Goal: Task Accomplishment & Management: Manage account settings

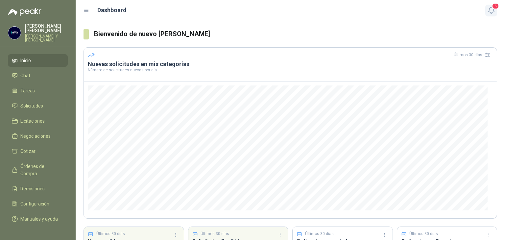
click at [491, 8] on icon "button" at bounding box center [491, 10] width 8 height 8
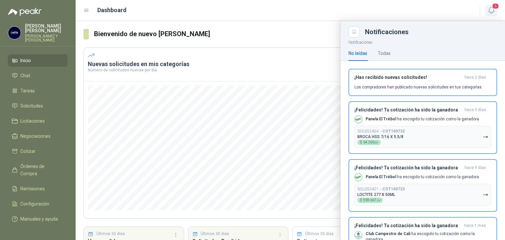
click at [491, 8] on icon "button" at bounding box center [491, 10] width 8 height 8
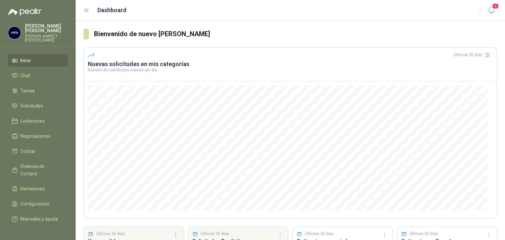
click at [30, 34] on p "Samuel Morales Y Cia Edifik" at bounding box center [46, 38] width 43 height 8
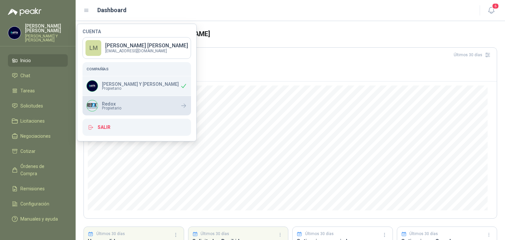
click at [130, 105] on div "Redox Propietario" at bounding box center [137, 105] width 109 height 19
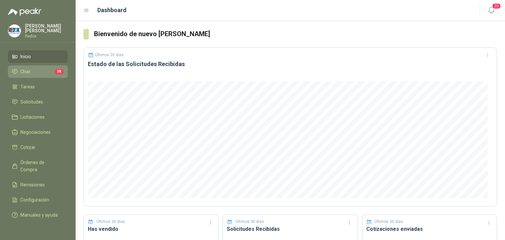
click at [16, 71] on icon at bounding box center [14, 71] width 5 height 4
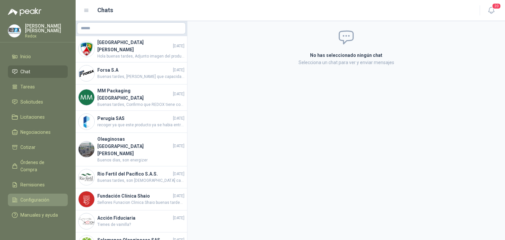
click at [30, 196] on span "Configuración" at bounding box center [34, 199] width 29 height 7
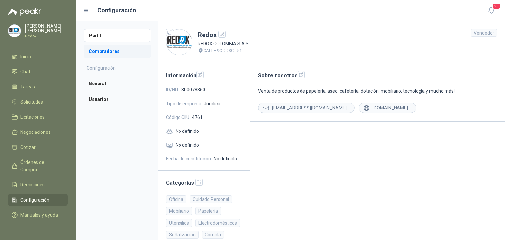
click at [109, 51] on li "Compradores" at bounding box center [118, 51] width 68 height 13
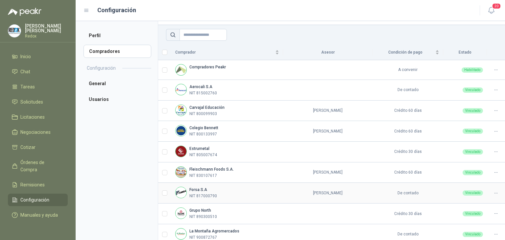
scroll to position [38, 0]
click at [495, 91] on div at bounding box center [496, 90] width 10 height 6
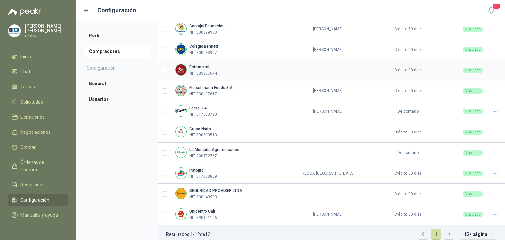
scroll to position [126, 0]
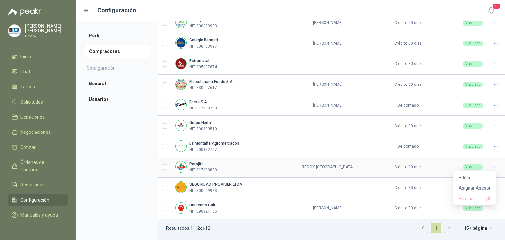
click at [494, 166] on icon at bounding box center [496, 167] width 5 height 5
click at [468, 188] on span "Asignar Asesor" at bounding box center [475, 188] width 32 height 7
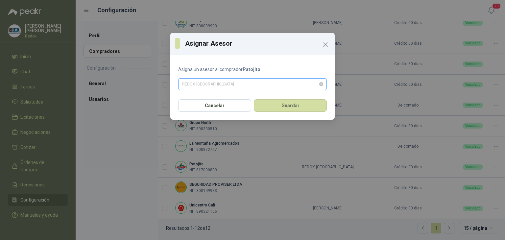
click at [281, 87] on span "REDOX [GEOGRAPHIC_DATA]" at bounding box center [252, 84] width 141 height 10
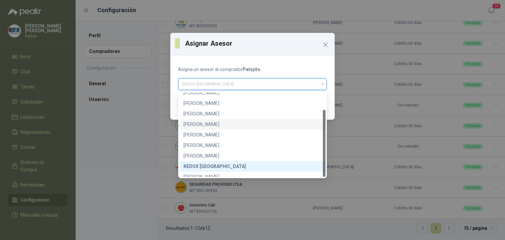
scroll to position [21, 0]
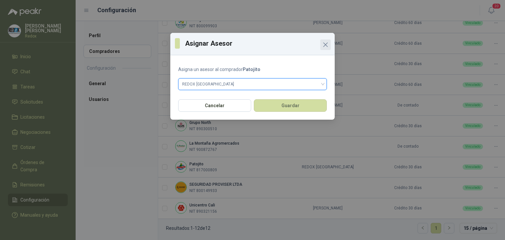
click at [326, 46] on icon "Close" at bounding box center [326, 45] width 8 height 8
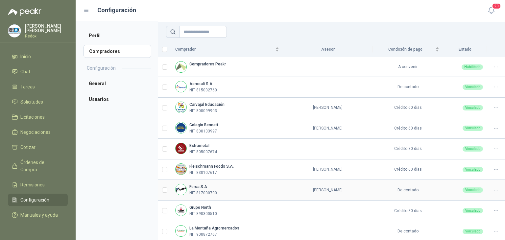
scroll to position [37, 0]
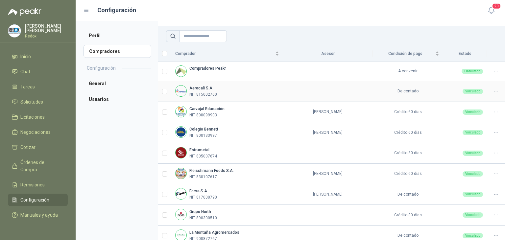
click at [495, 91] on icon at bounding box center [496, 91] width 3 height 0
click at [468, 110] on span "Asignar Asesor" at bounding box center [475, 112] width 32 height 7
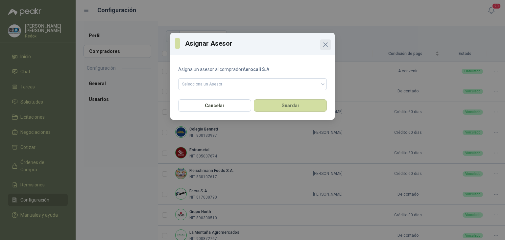
click at [325, 45] on icon "Close" at bounding box center [326, 45] width 4 height 4
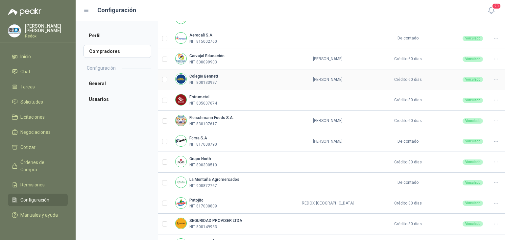
scroll to position [105, 0]
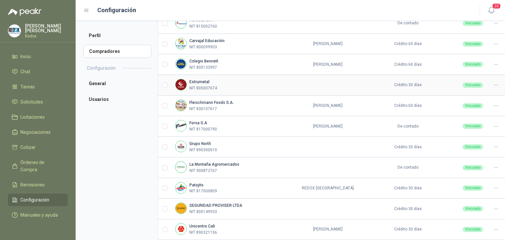
click at [494, 86] on icon at bounding box center [496, 85] width 5 height 5
click at [467, 105] on span "Asignar Asesor" at bounding box center [475, 106] width 32 height 7
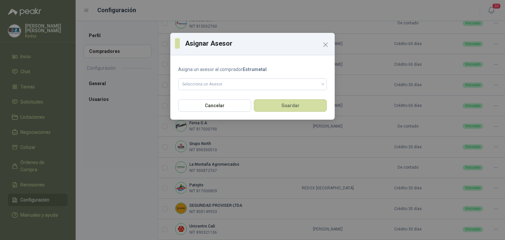
click at [262, 77] on form "Asigna un asesor al comprador Estrumetal Selecciona un Asesor" at bounding box center [252, 78] width 149 height 24
click at [261, 80] on input "search" at bounding box center [252, 84] width 141 height 10
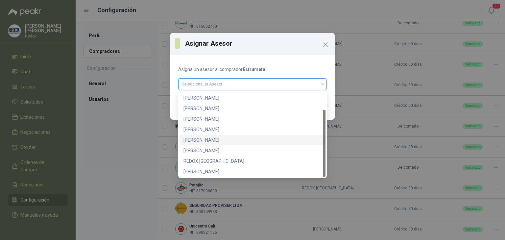
click at [212, 142] on div "[PERSON_NAME]" at bounding box center [253, 139] width 138 height 7
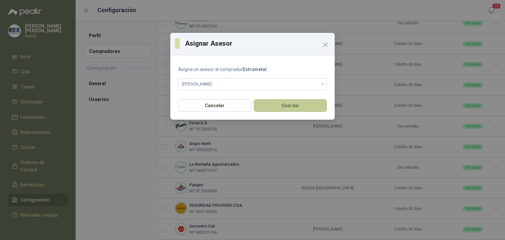
click at [288, 107] on button "Guardar" at bounding box center [290, 105] width 73 height 12
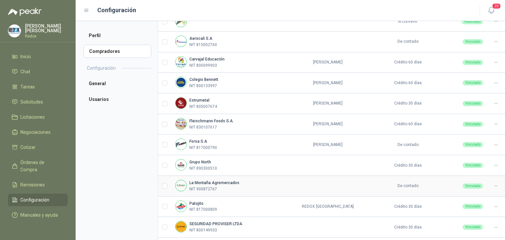
scroll to position [126, 0]
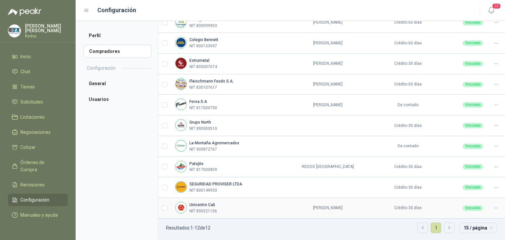
click at [494, 208] on icon at bounding box center [496, 208] width 5 height 5
click at [463, 185] on span "Asignar Asesor" at bounding box center [475, 185] width 32 height 7
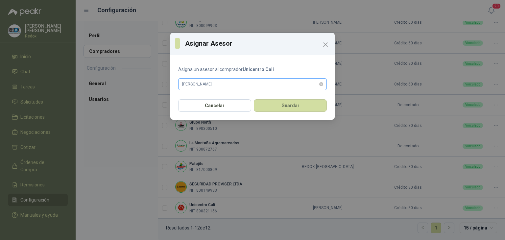
click at [237, 82] on span "[PERSON_NAME]" at bounding box center [252, 84] width 141 height 10
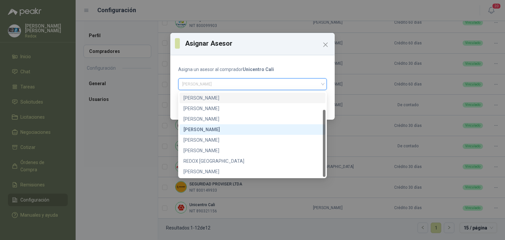
click at [228, 99] on div "[PERSON_NAME]" at bounding box center [253, 97] width 138 height 7
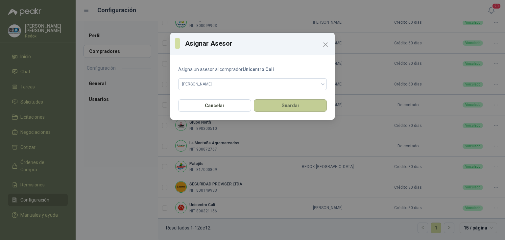
click at [292, 107] on button "Guardar" at bounding box center [290, 105] width 73 height 12
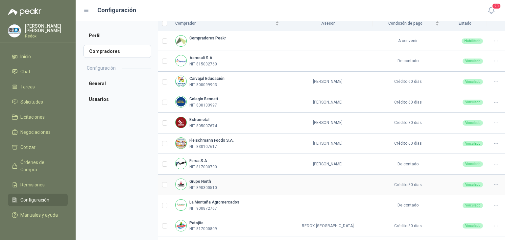
scroll to position [67, 0]
click at [494, 62] on icon at bounding box center [496, 61] width 5 height 5
click at [473, 84] on div "Vinculado" at bounding box center [473, 81] width 20 height 5
click at [477, 81] on span "Asignar Asesor" at bounding box center [475, 82] width 32 height 7
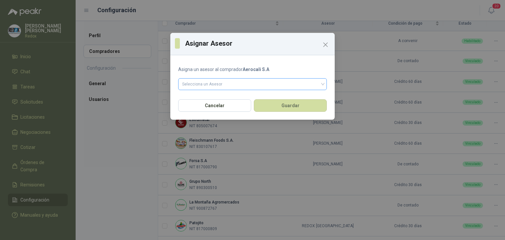
click at [230, 90] on span at bounding box center [252, 84] width 141 height 11
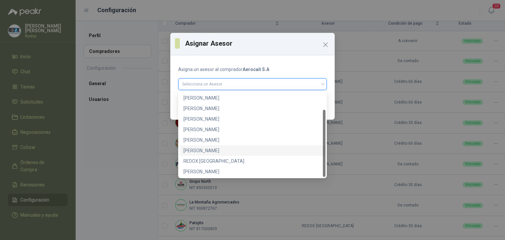
click at [212, 150] on div "[PERSON_NAME]" at bounding box center [253, 150] width 138 height 7
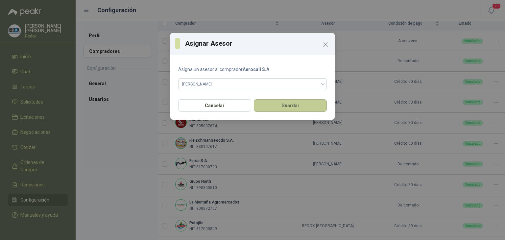
click at [273, 108] on button "Guardar" at bounding box center [290, 105] width 73 height 12
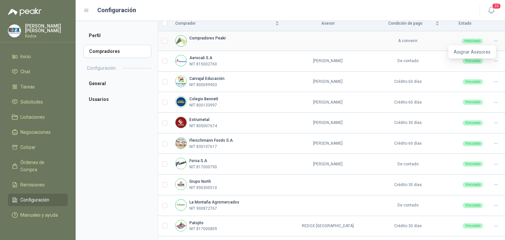
click at [494, 43] on icon at bounding box center [496, 40] width 5 height 5
click at [463, 54] on span "Asignar Asesores" at bounding box center [472, 51] width 37 height 7
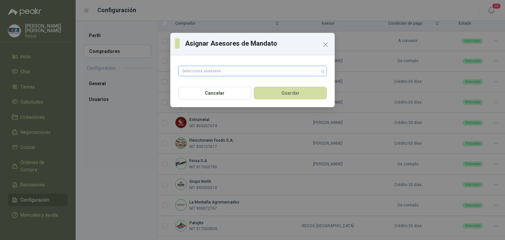
click at [266, 73] on div at bounding box center [249, 71] width 139 height 5
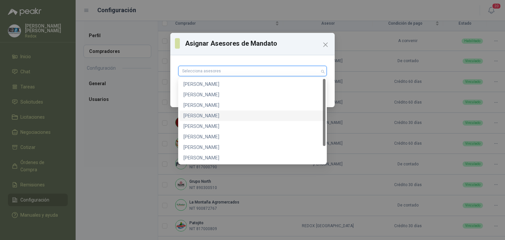
scroll to position [21, 0]
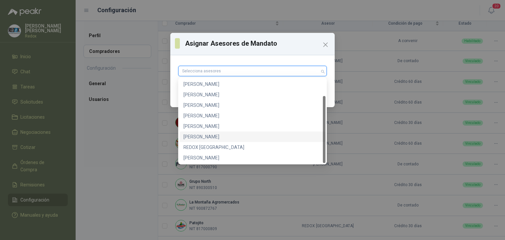
click at [213, 136] on div "[PERSON_NAME]" at bounding box center [253, 136] width 138 height 7
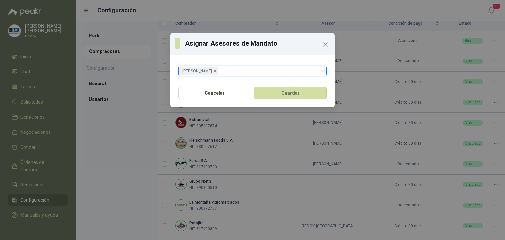
click at [332, 94] on div "Cancelar Guardar" at bounding box center [252, 95] width 164 height 24
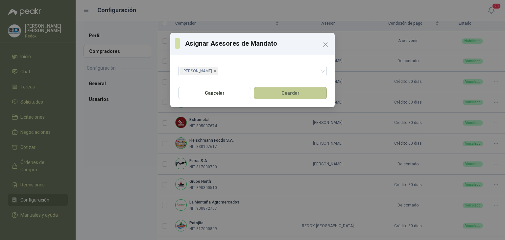
click at [300, 93] on button "Guardar" at bounding box center [290, 93] width 73 height 12
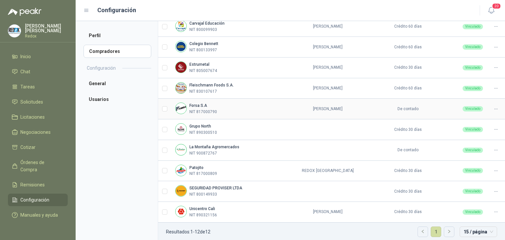
scroll to position [126, 0]
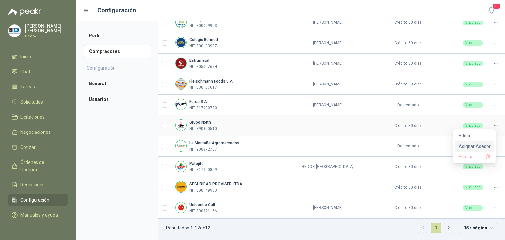
click at [466, 144] on span "Asignar Asesor" at bounding box center [475, 146] width 32 height 7
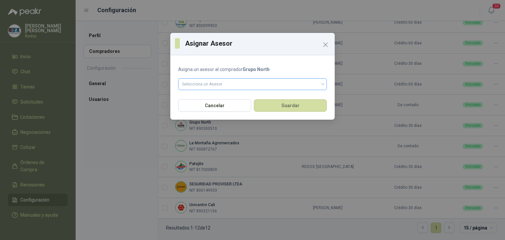
click at [219, 81] on input "search" at bounding box center [252, 84] width 141 height 10
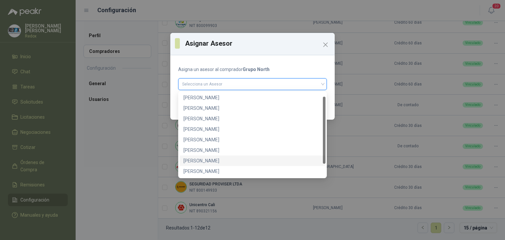
scroll to position [0, 0]
click at [206, 110] on div "[PERSON_NAME]" at bounding box center [253, 108] width 138 height 7
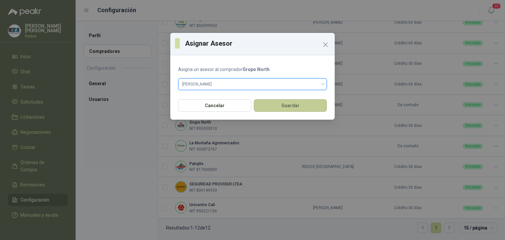
click at [274, 103] on button "Guardar" at bounding box center [290, 105] width 73 height 12
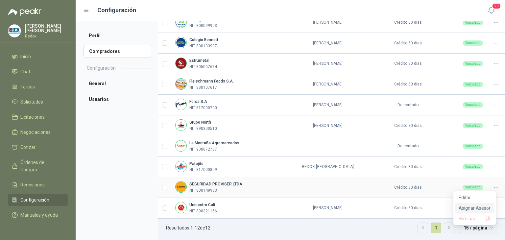
click at [467, 207] on span "Asignar Asesor" at bounding box center [475, 208] width 32 height 7
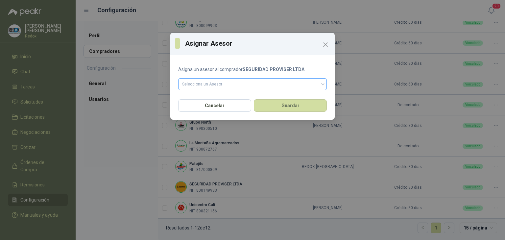
click at [218, 86] on input "search" at bounding box center [252, 84] width 141 height 10
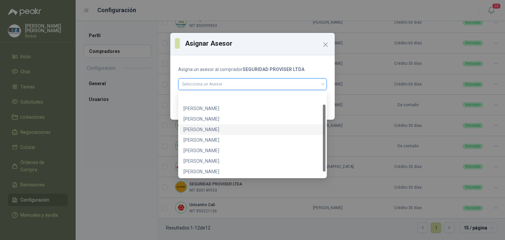
scroll to position [16, 0]
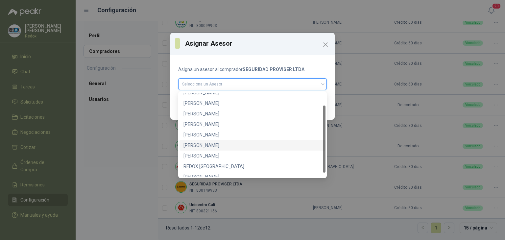
click at [211, 144] on div "[PERSON_NAME]" at bounding box center [253, 145] width 138 height 7
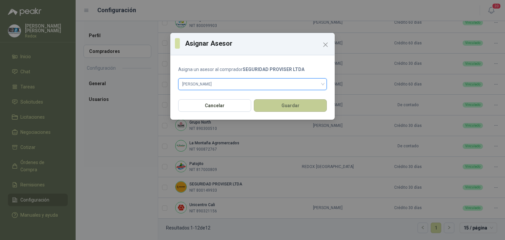
click at [290, 100] on button "Guardar" at bounding box center [290, 105] width 73 height 12
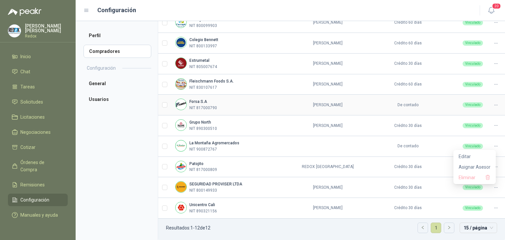
click at [299, 96] on td "[PERSON_NAME]" at bounding box center [327, 105] width 89 height 21
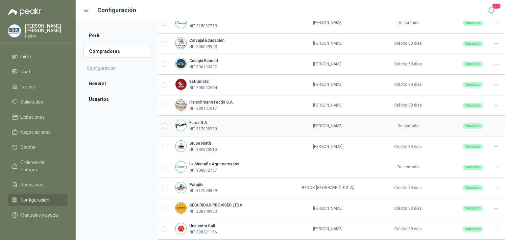
scroll to position [105, 0]
click at [494, 165] on icon at bounding box center [496, 167] width 5 height 5
click at [475, 190] on span "Asignar Asesor" at bounding box center [475, 188] width 32 height 7
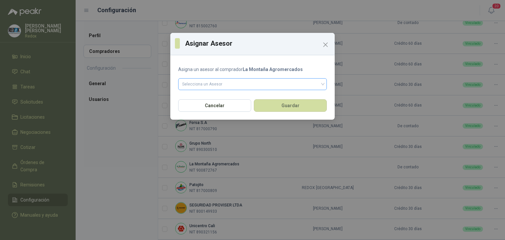
click at [251, 84] on input "search" at bounding box center [252, 84] width 141 height 10
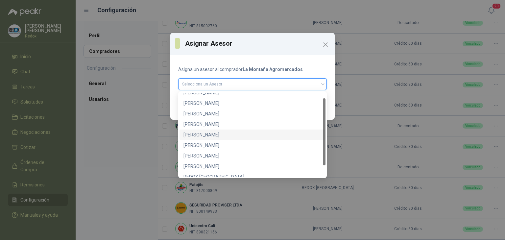
scroll to position [21, 0]
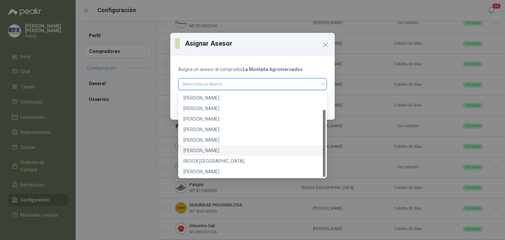
click at [207, 151] on div "[PERSON_NAME]" at bounding box center [253, 150] width 138 height 7
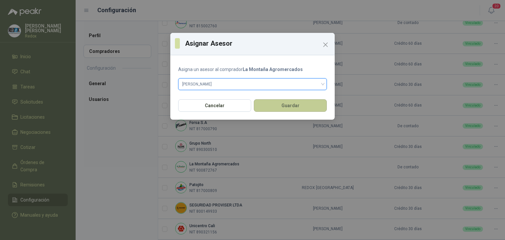
click at [287, 103] on button "Guardar" at bounding box center [290, 105] width 73 height 12
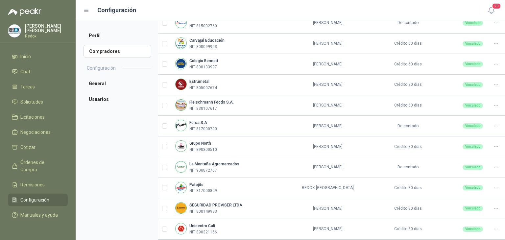
click at [105, 108] on aside "Perfil Compradores Configuración General Usuarios" at bounding box center [117, 130] width 82 height 219
click at [104, 97] on li "Usuarios" at bounding box center [118, 99] width 68 height 13
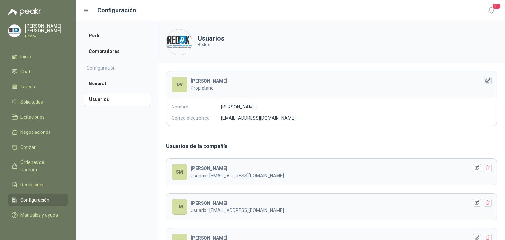
click at [485, 82] on icon "button" at bounding box center [488, 81] width 6 height 6
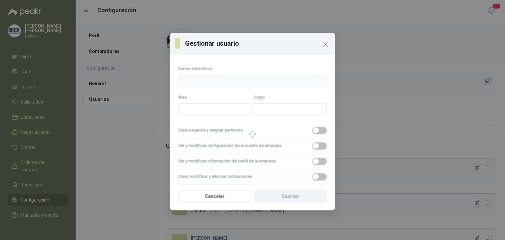
type input "**********"
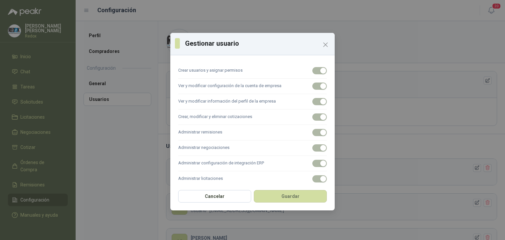
scroll to position [81, 0]
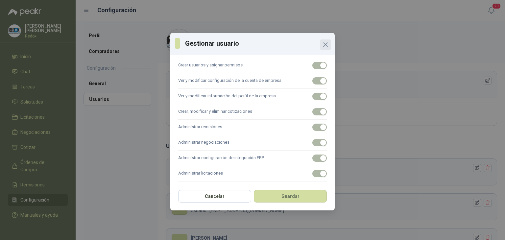
click at [324, 45] on icon "Close" at bounding box center [326, 45] width 8 height 8
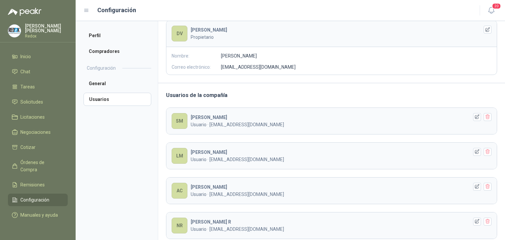
scroll to position [71, 0]
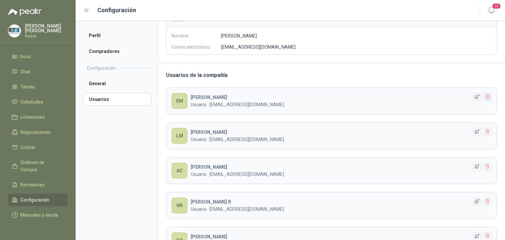
click at [485, 98] on icon "button" at bounding box center [488, 97] width 6 height 6
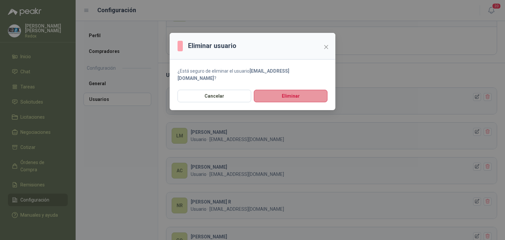
click at [279, 90] on button "Eliminar" at bounding box center [291, 96] width 74 height 12
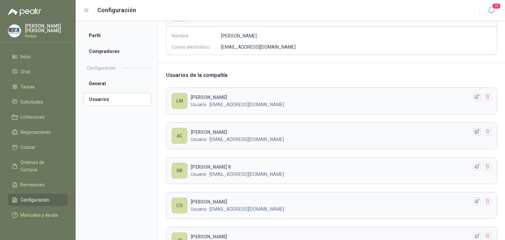
click at [475, 133] on icon "button" at bounding box center [478, 132] width 6 height 6
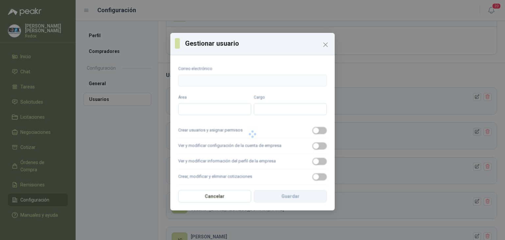
type input "**********"
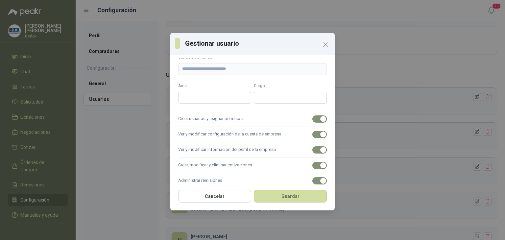
scroll to position [12, 0]
click at [314, 119] on button "Crear usuarios y asignar permisos" at bounding box center [319, 118] width 14 height 7
click at [313, 133] on span "button" at bounding box center [319, 134] width 14 height 7
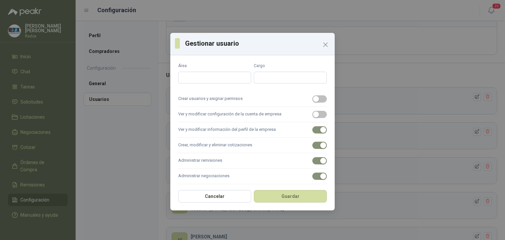
scroll to position [32, 0]
click at [312, 129] on span "button" at bounding box center [319, 129] width 14 height 7
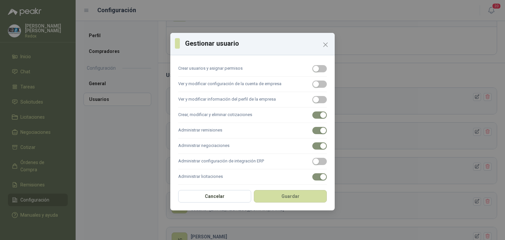
scroll to position [65, 0]
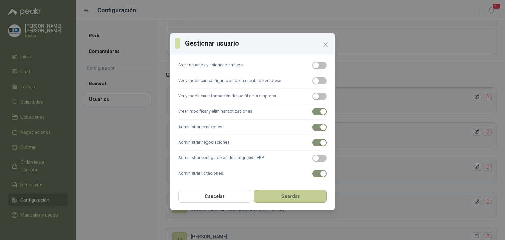
click at [289, 196] on button "Guardar" at bounding box center [290, 196] width 73 height 12
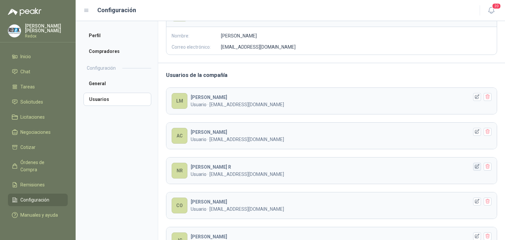
click at [475, 166] on icon "button" at bounding box center [478, 167] width 6 height 6
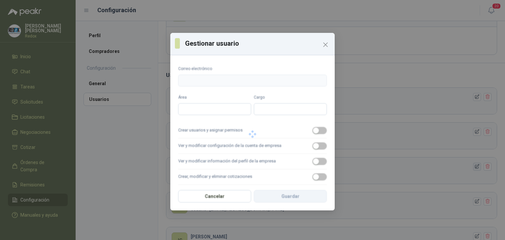
type input "**********"
type input "*********"
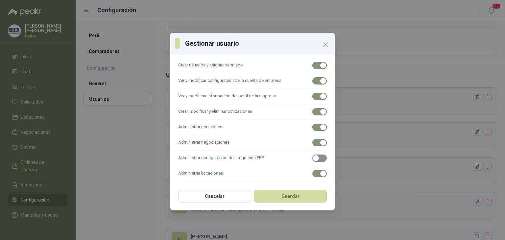
click at [313, 157] on div "button" at bounding box center [316, 158] width 6 height 6
click at [292, 193] on button "Guardar" at bounding box center [290, 196] width 73 height 12
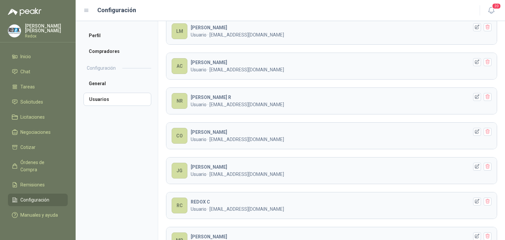
scroll to position [142, 0]
click at [475, 129] on icon "button" at bounding box center [478, 131] width 6 height 6
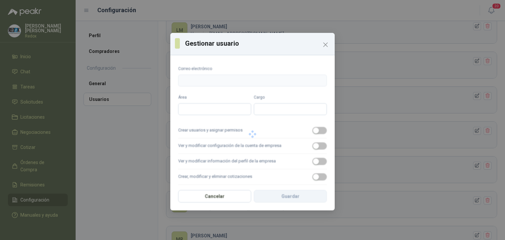
type input "**********"
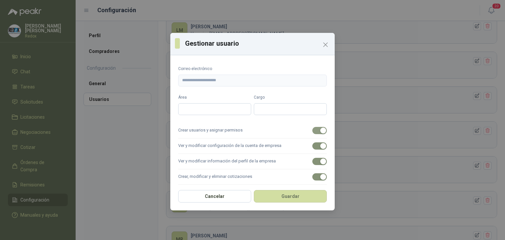
click at [313, 130] on span "button" at bounding box center [319, 130] width 14 height 7
click at [314, 147] on button "Ver y modificar configuración de la cuenta de empresa" at bounding box center [319, 145] width 14 height 7
click at [312, 162] on span "button" at bounding box center [319, 161] width 14 height 7
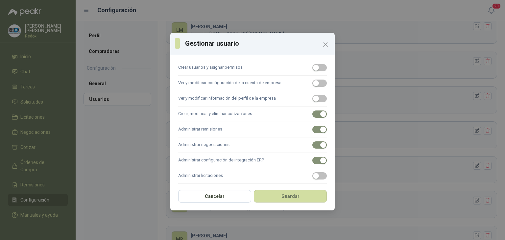
scroll to position [65, 0]
click at [314, 173] on button "Administrar licitaciones" at bounding box center [319, 173] width 14 height 7
click at [313, 160] on span "button" at bounding box center [319, 158] width 14 height 7
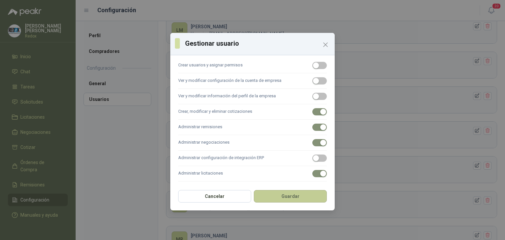
click at [284, 199] on button "Guardar" at bounding box center [290, 196] width 73 height 12
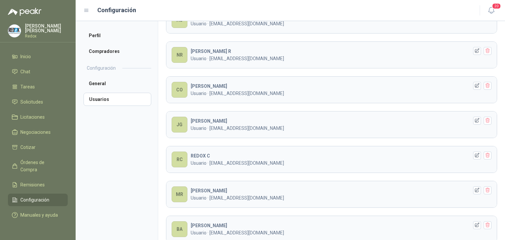
scroll to position [187, 0]
click at [475, 121] on icon "button" at bounding box center [478, 120] width 6 height 6
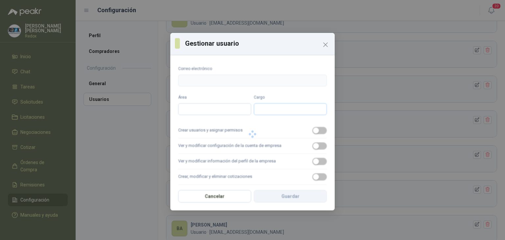
type input "**********"
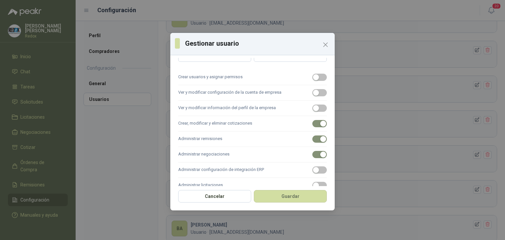
scroll to position [65, 0]
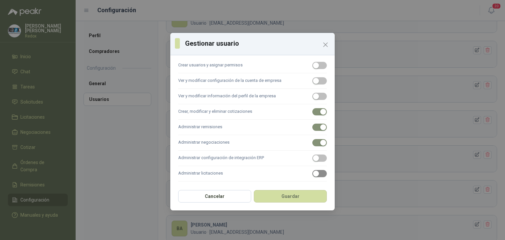
click at [314, 172] on button "Administrar licitaciones" at bounding box center [319, 173] width 14 height 7
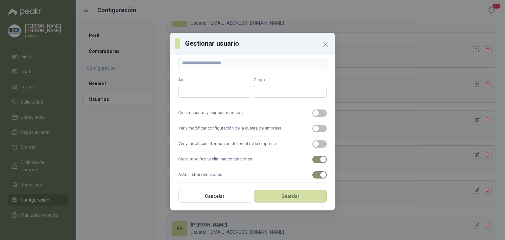
scroll to position [0, 0]
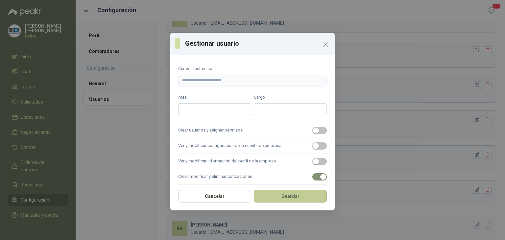
click at [287, 195] on button "Guardar" at bounding box center [290, 196] width 73 height 12
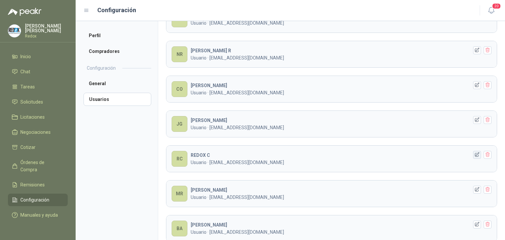
click at [475, 153] on icon "button" at bounding box center [478, 155] width 6 height 6
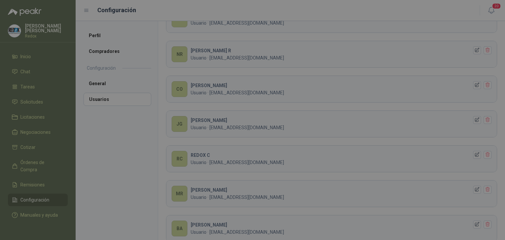
type input "**********"
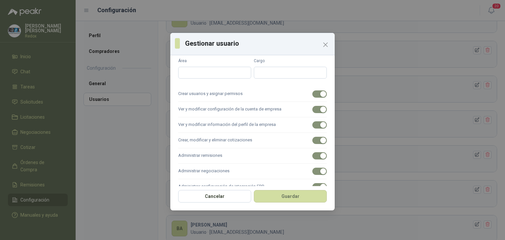
scroll to position [38, 0]
click at [320, 94] on div "button" at bounding box center [323, 92] width 6 height 6
click at [320, 106] on div "button" at bounding box center [323, 108] width 6 height 6
click at [314, 124] on button "Ver y modificar información del perfil de la empresa" at bounding box center [319, 123] width 14 height 7
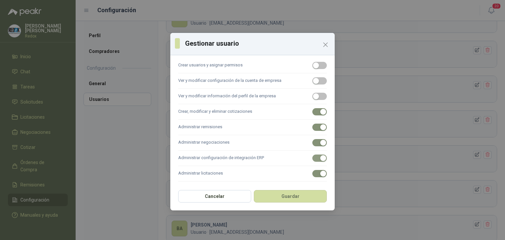
click at [320, 159] on div "button" at bounding box center [323, 158] width 6 height 6
click at [292, 198] on button "Guardar" at bounding box center [290, 196] width 73 height 12
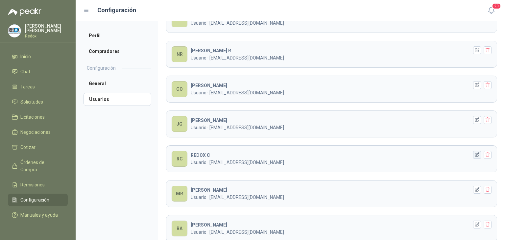
click at [475, 154] on icon "button" at bounding box center [478, 155] width 6 height 6
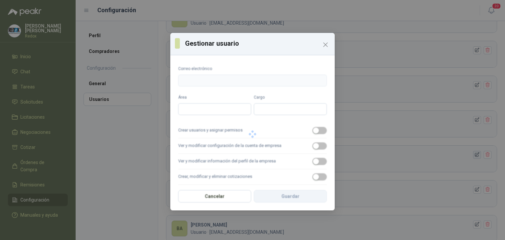
type input "**********"
click at [323, 44] on icon "Close" at bounding box center [326, 45] width 8 height 8
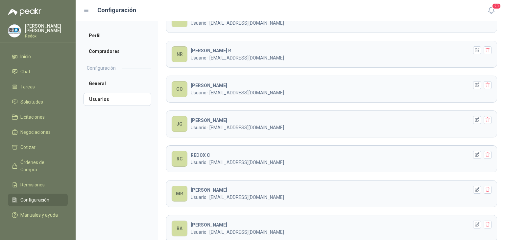
click at [474, 192] on header "MR [PERSON_NAME] Usuario · [EMAIL_ADDRESS][DOMAIN_NAME]" at bounding box center [331, 194] width 331 height 26
click at [475, 190] on icon "button" at bounding box center [477, 189] width 4 height 4
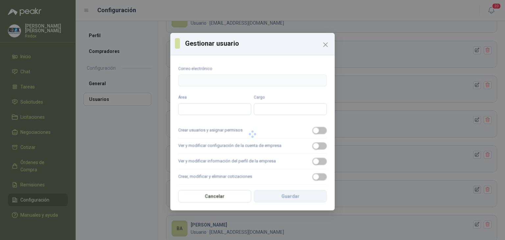
type input "**********"
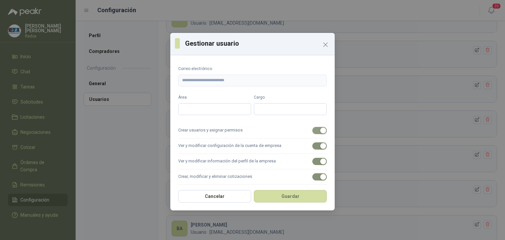
click at [312, 132] on span "button" at bounding box center [319, 130] width 14 height 7
click at [320, 146] on div "button" at bounding box center [323, 146] width 6 height 6
click at [314, 163] on span "button" at bounding box center [319, 161] width 14 height 7
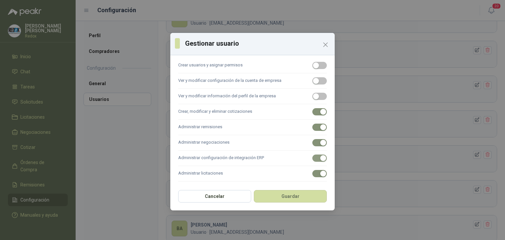
click at [314, 158] on button "Administrar configuración de integración ERP" at bounding box center [319, 158] width 14 height 7
click at [288, 194] on button "Guardar" at bounding box center [290, 196] width 73 height 12
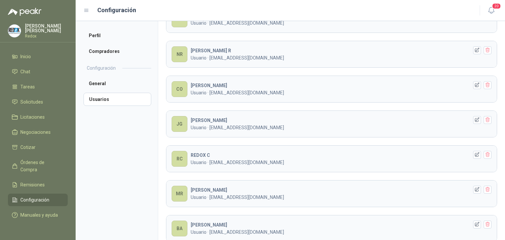
scroll to position [214, 0]
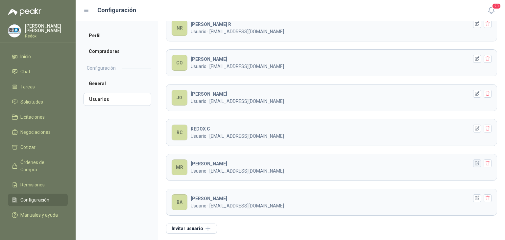
click at [475, 162] on icon "button" at bounding box center [477, 163] width 4 height 4
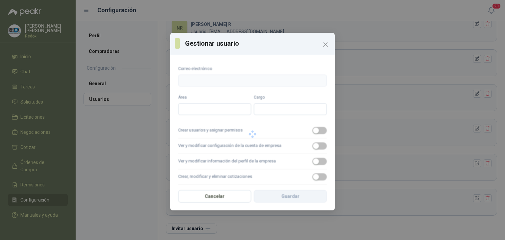
type input "**********"
click at [328, 44] on icon "Close" at bounding box center [326, 45] width 8 height 8
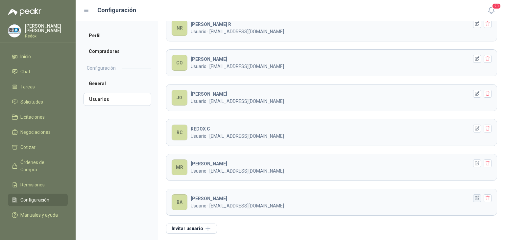
click at [475, 199] on icon "button" at bounding box center [478, 198] width 6 height 6
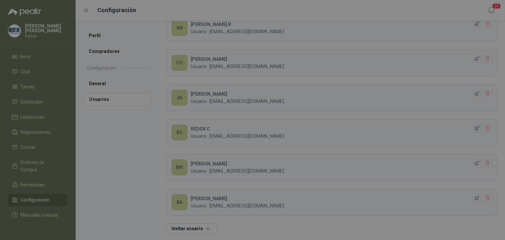
type input "**********"
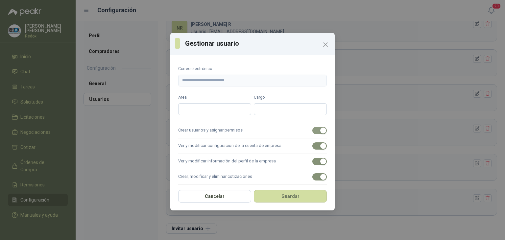
click at [320, 132] on div "button" at bounding box center [323, 131] width 6 height 6
click at [320, 149] on div "button" at bounding box center [323, 146] width 6 height 6
click at [314, 165] on span "button" at bounding box center [319, 161] width 14 height 7
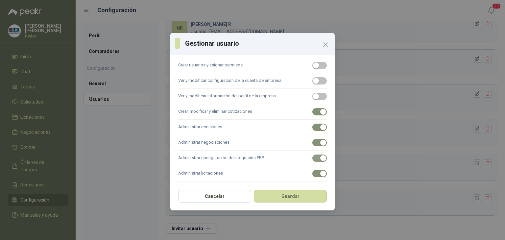
click at [312, 159] on span "button" at bounding box center [319, 158] width 14 height 7
click at [291, 196] on button "Guardar" at bounding box center [290, 196] width 73 height 12
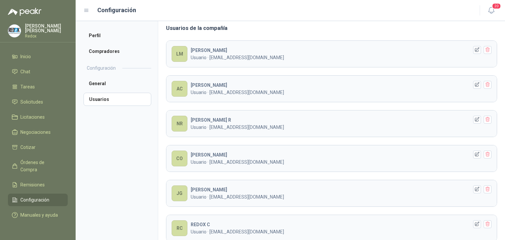
scroll to position [115, 0]
